Goal: Information Seeking & Learning: Learn about a topic

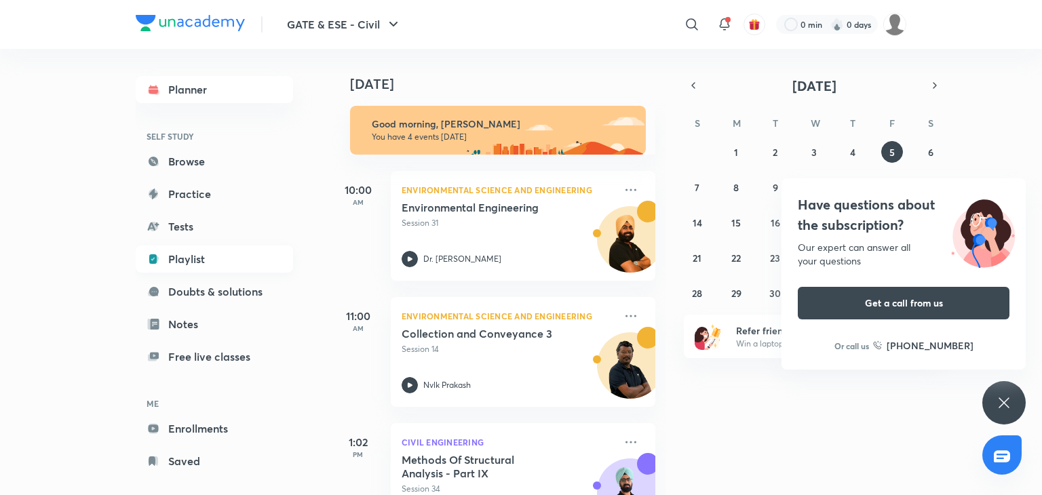
click at [235, 258] on link "Playlist" at bounding box center [214, 259] width 157 height 27
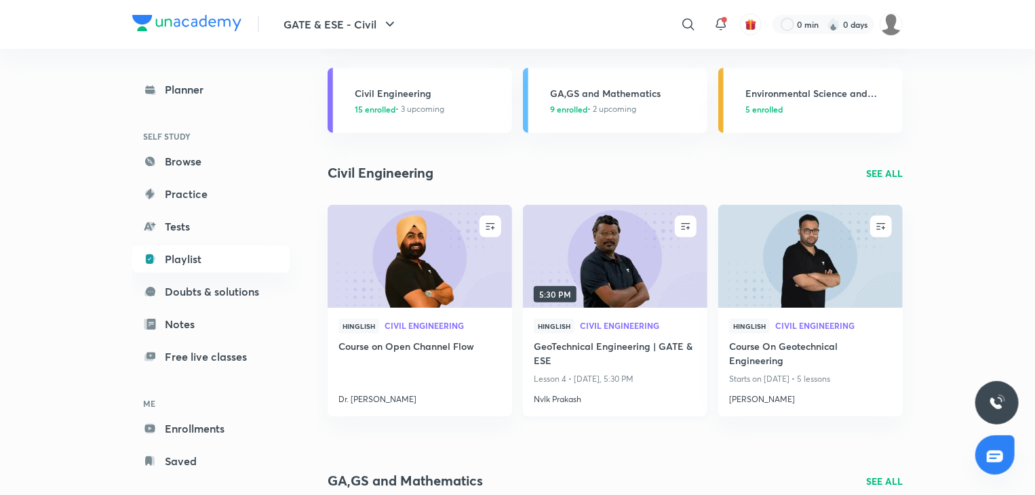
scroll to position [136, 0]
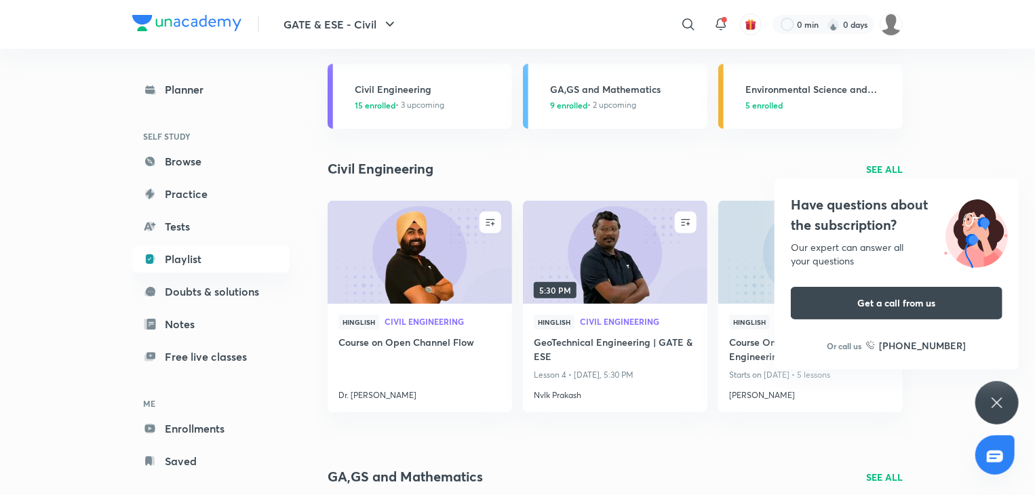
click at [990, 404] on icon at bounding box center [997, 403] width 16 height 16
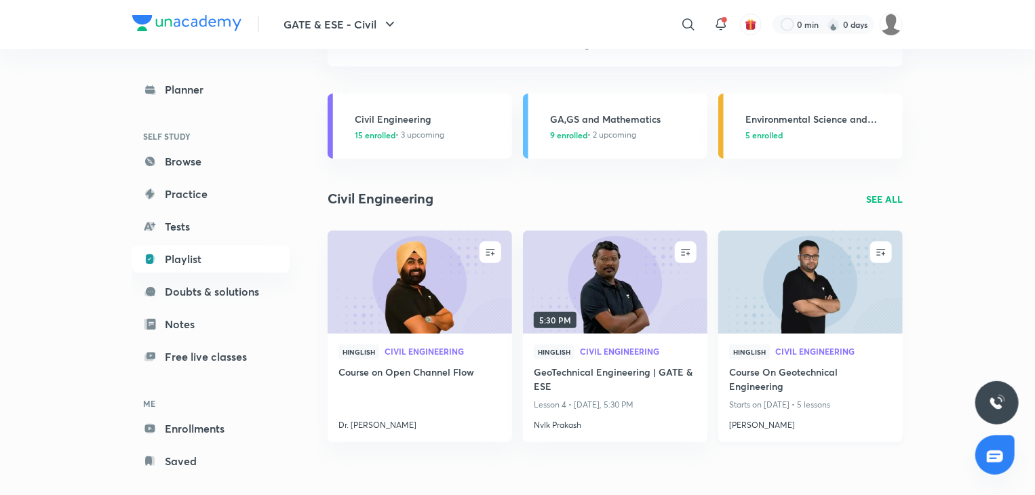
scroll to position [0, 0]
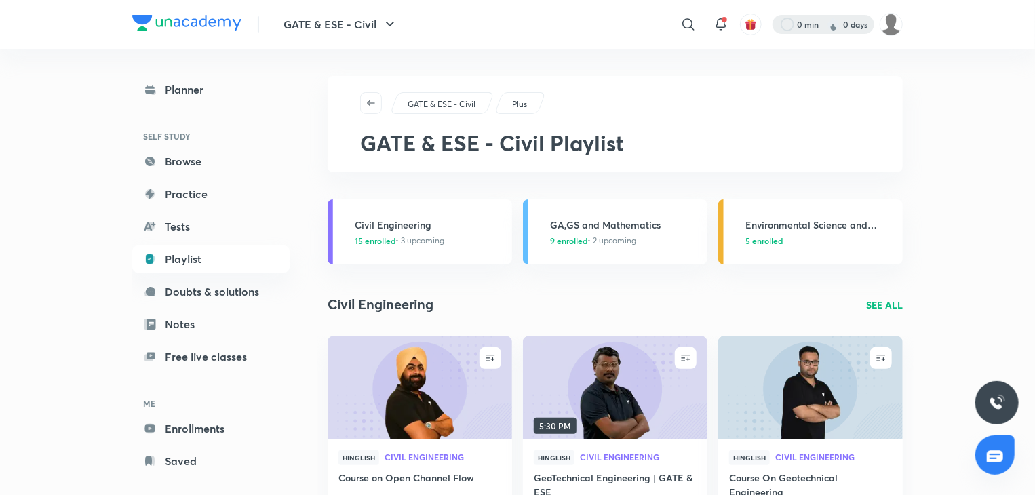
click at [850, 26] on div at bounding box center [824, 24] width 102 height 19
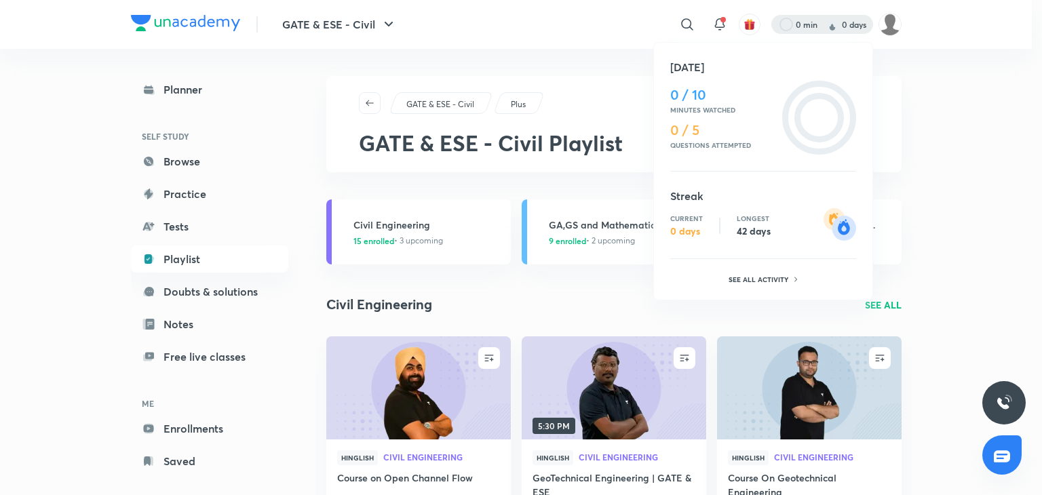
click at [749, 223] on div "Longest 42 days" at bounding box center [754, 225] width 34 height 23
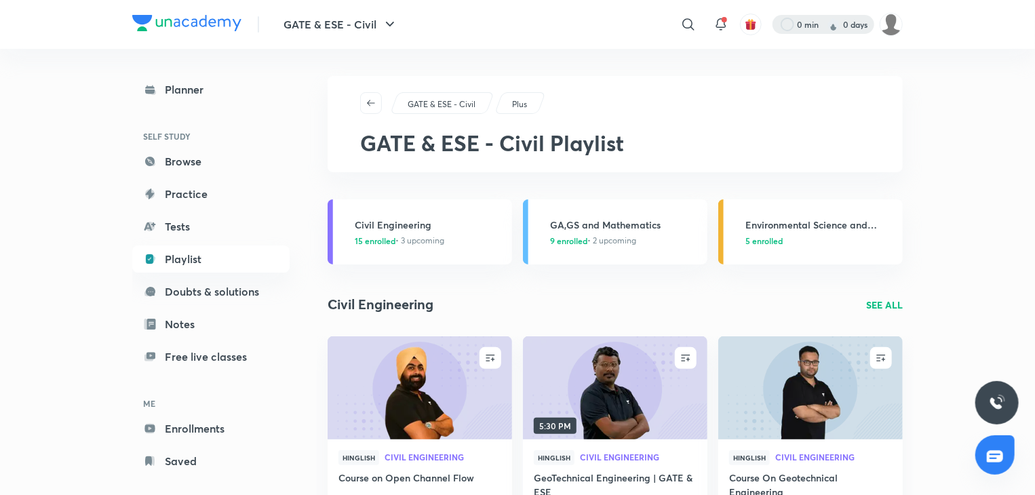
click at [857, 30] on div at bounding box center [824, 24] width 102 height 19
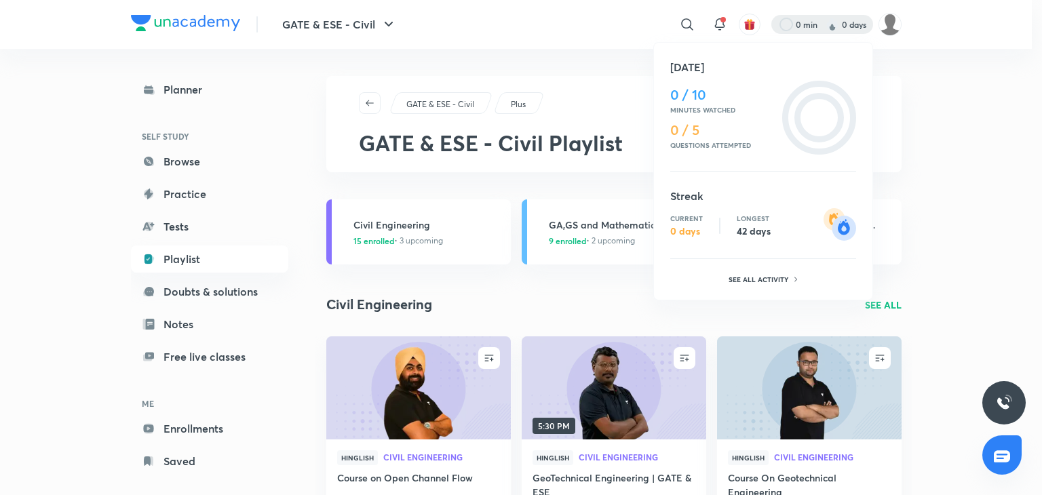
click at [882, 26] on div at bounding box center [521, 247] width 1042 height 495
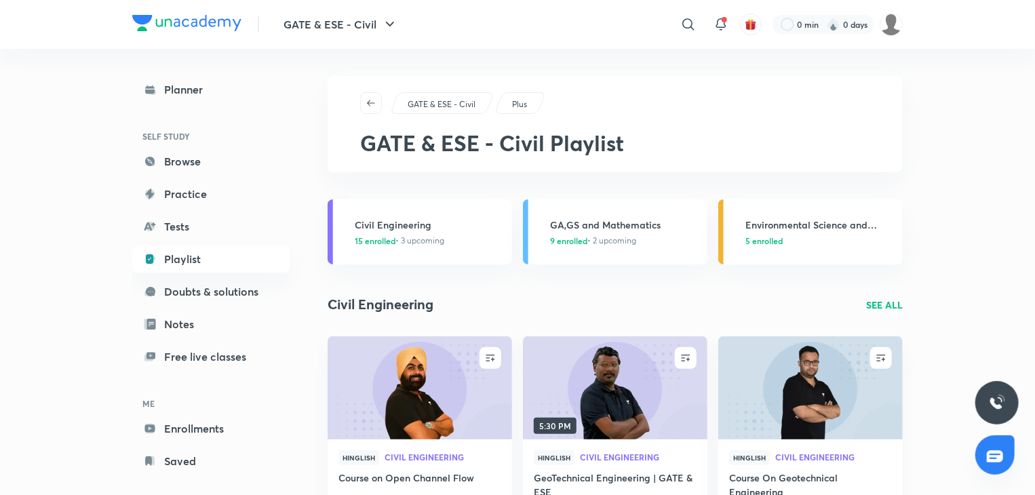
click at [882, 26] on img at bounding box center [891, 24] width 23 height 23
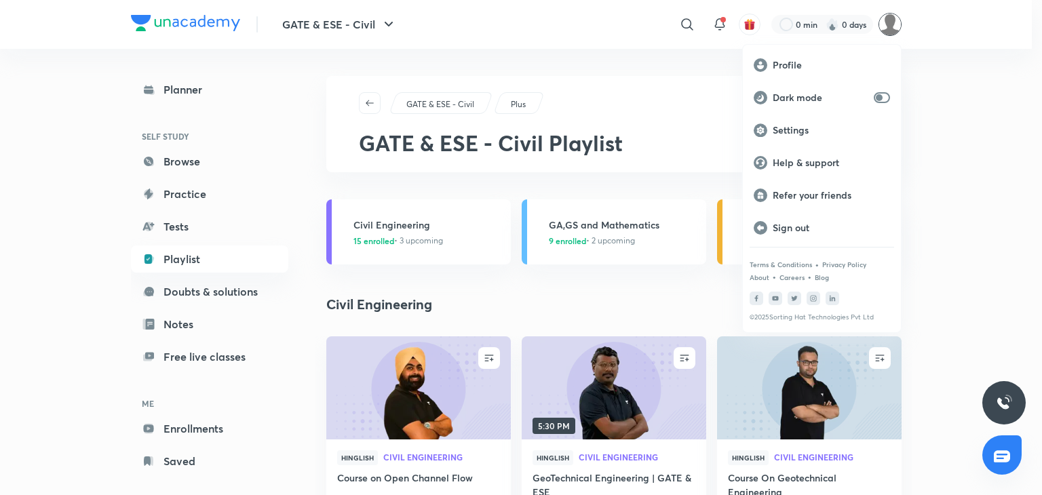
click at [841, 31] on div at bounding box center [521, 247] width 1042 height 495
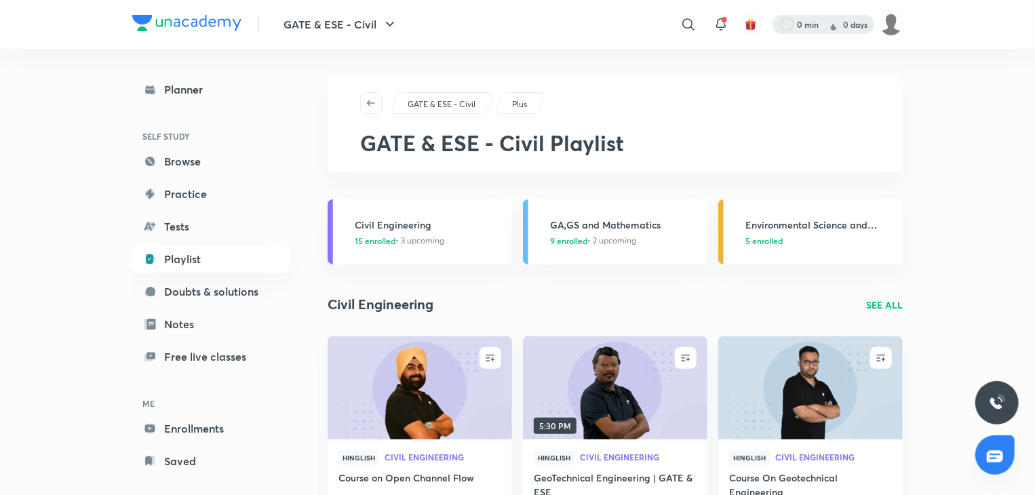
click at [825, 22] on div at bounding box center [824, 24] width 102 height 19
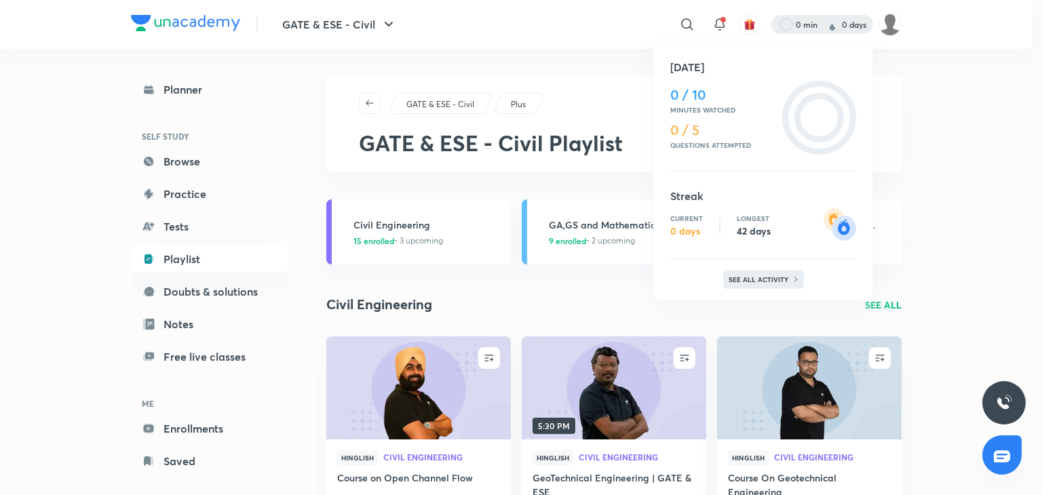
click at [778, 275] on p "See all activity" at bounding box center [760, 279] width 63 height 8
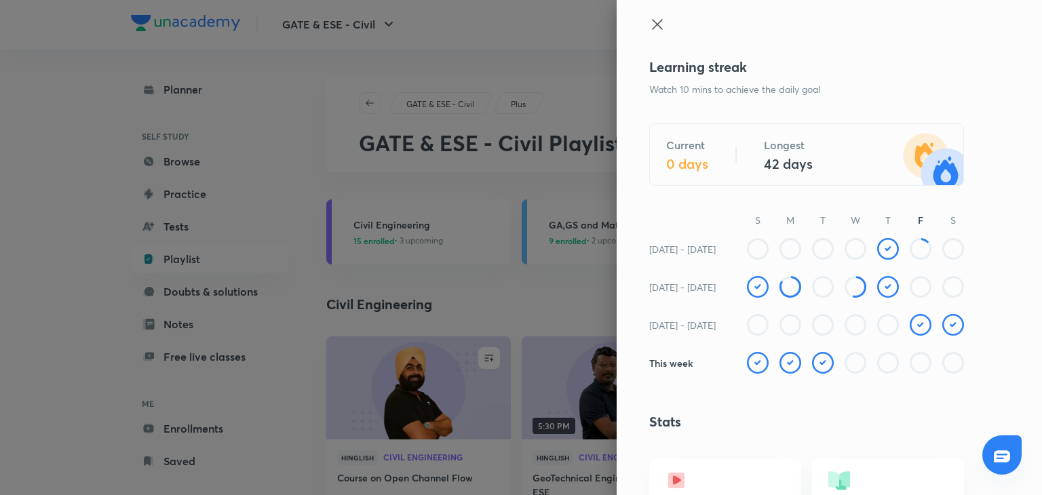
click at [649, 28] on icon at bounding box center [657, 24] width 16 height 16
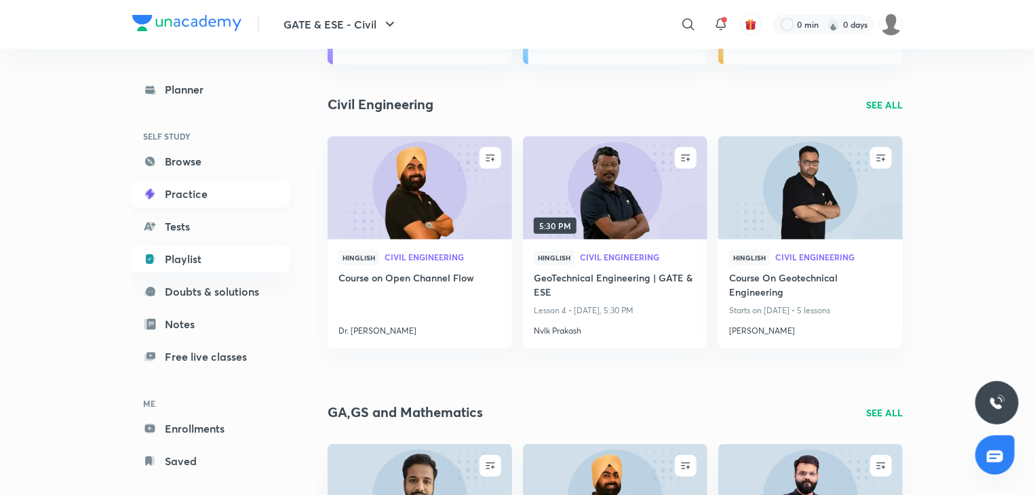
scroll to position [189, 0]
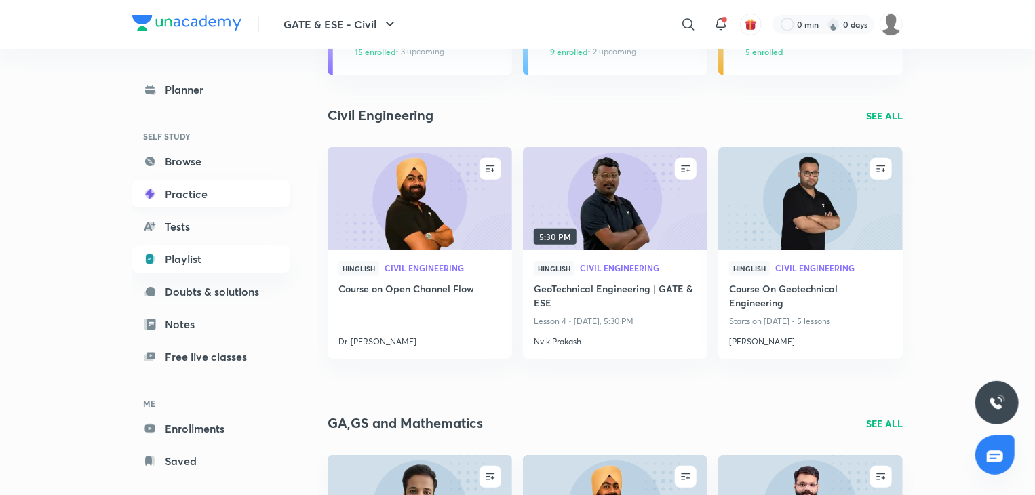
click at [210, 203] on link "Practice" at bounding box center [210, 193] width 157 height 27
click at [216, 159] on link "Browse" at bounding box center [210, 161] width 157 height 27
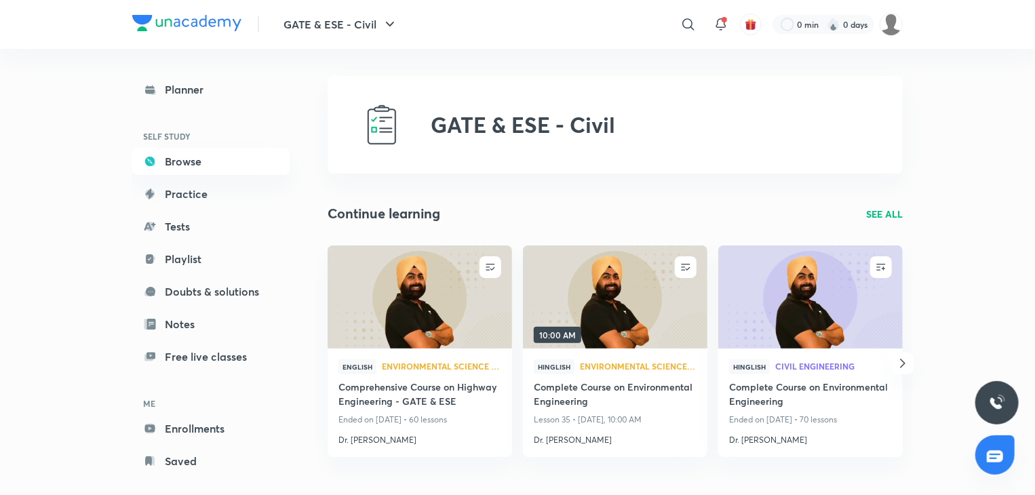
click at [216, 159] on link "Browse" at bounding box center [210, 161] width 157 height 27
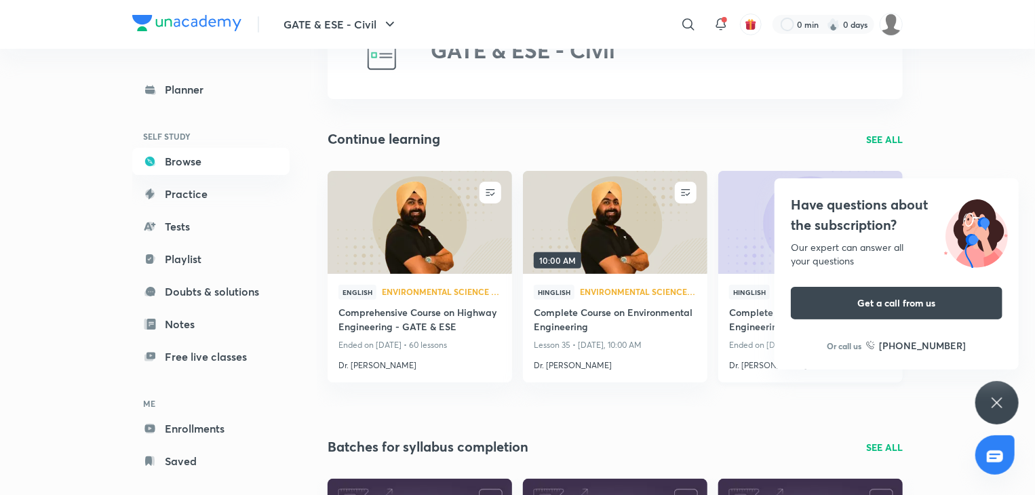
scroll to position [73, 0]
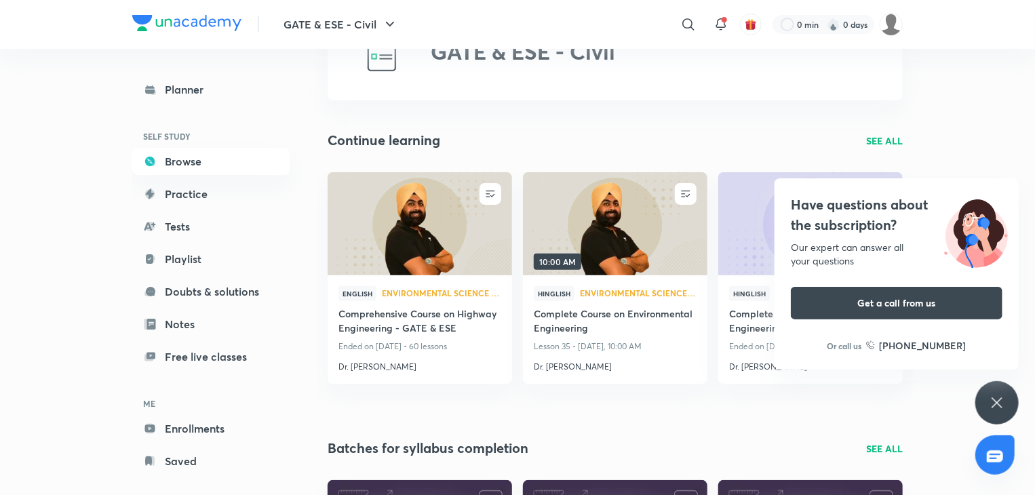
click at [881, 134] on p "SEE ALL" at bounding box center [884, 141] width 37 height 14
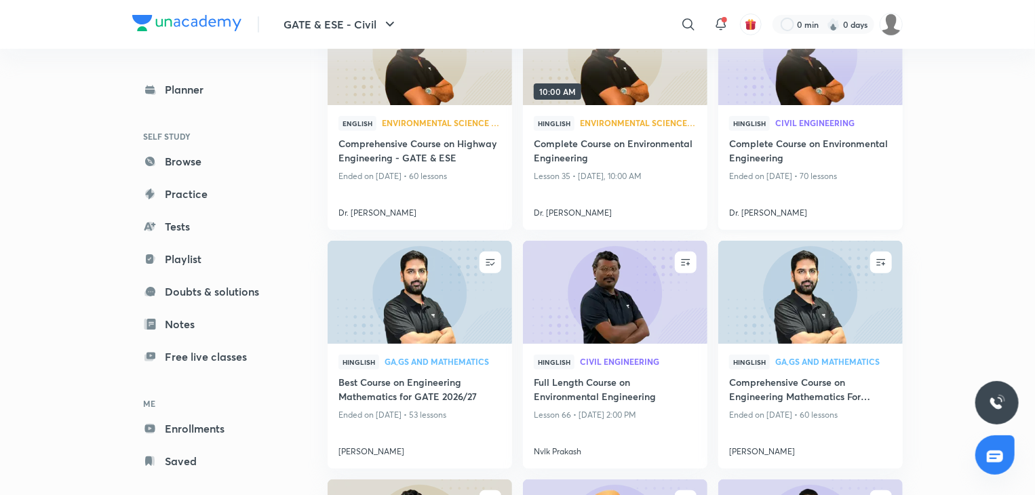
scroll to position [199, 0]
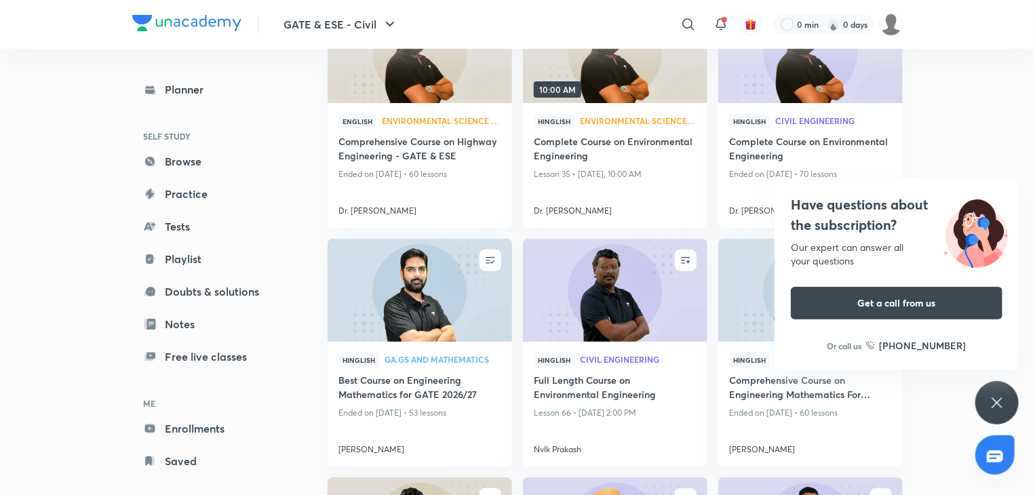
click at [1000, 397] on icon at bounding box center [997, 403] width 16 height 16
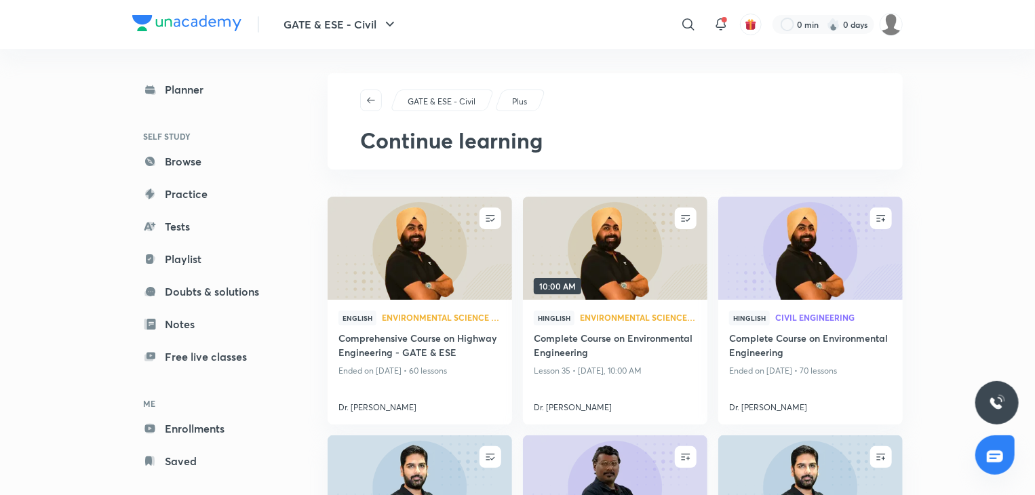
scroll to position [0, 0]
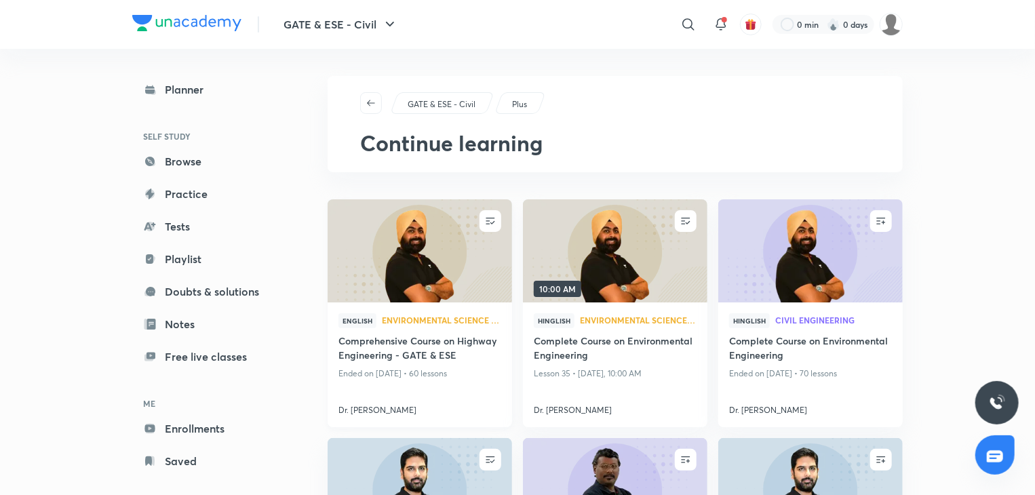
click at [440, 351] on h4 "Comprehensive Course on Highway Engineering - GATE & ESE" at bounding box center [420, 349] width 163 height 31
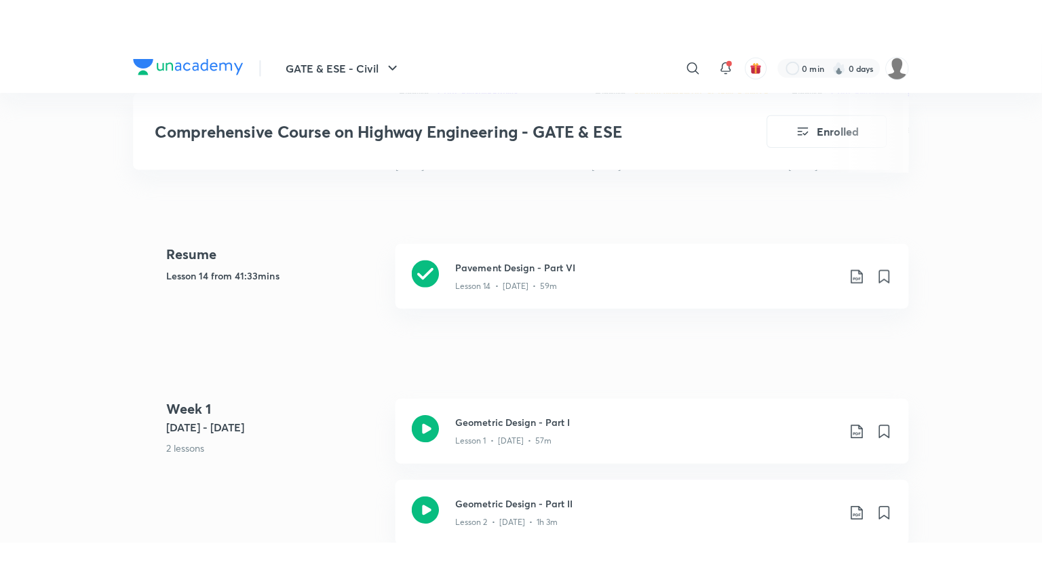
scroll to position [605, 0]
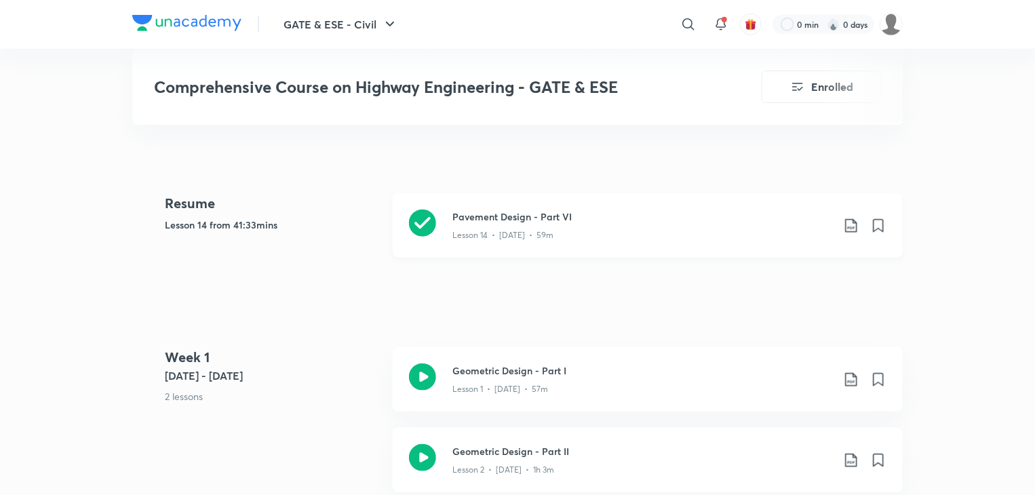
click at [505, 235] on p "Lesson 14 • [DATE] • 59m" at bounding box center [503, 235] width 101 height 12
